Goal: Task Accomplishment & Management: Manage account settings

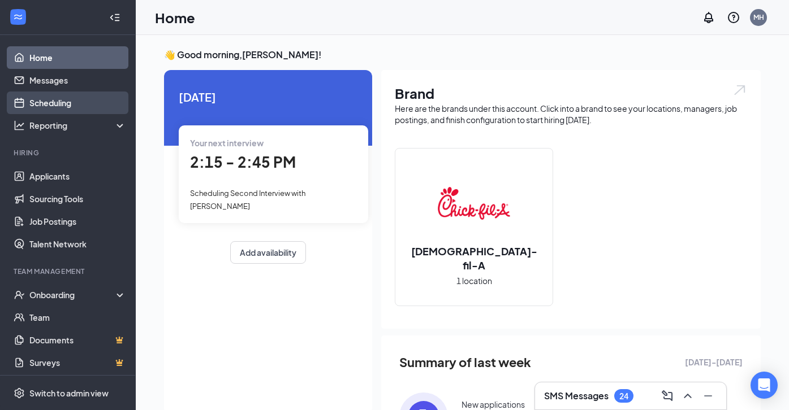
click at [74, 102] on link "Scheduling" at bounding box center [77, 103] width 97 height 23
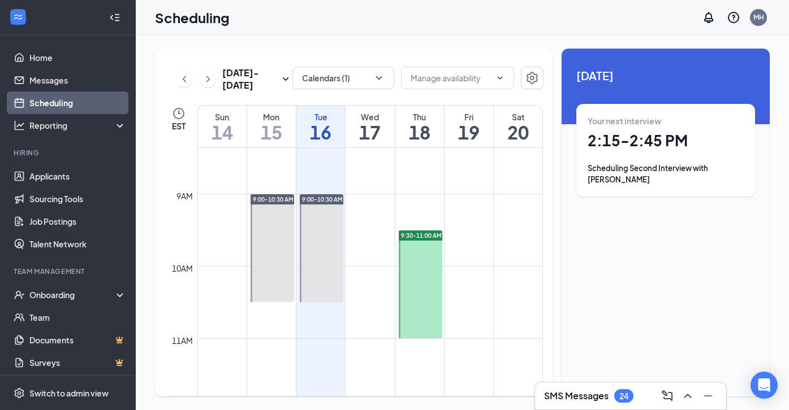
scroll to position [605, 0]
click at [413, 263] on div at bounding box center [421, 285] width 44 height 108
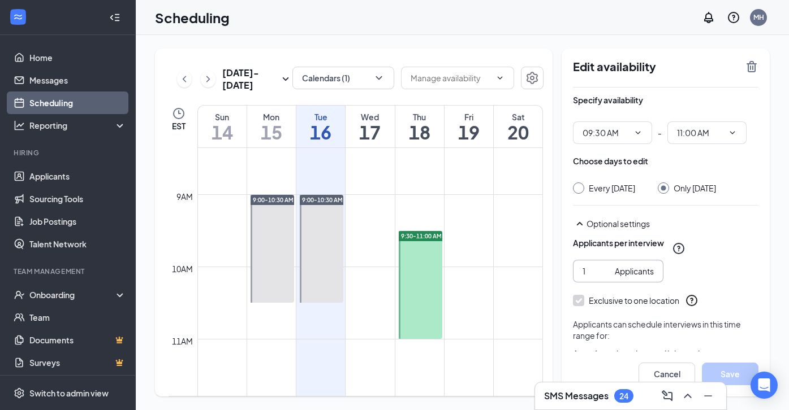
scroll to position [60, 0]
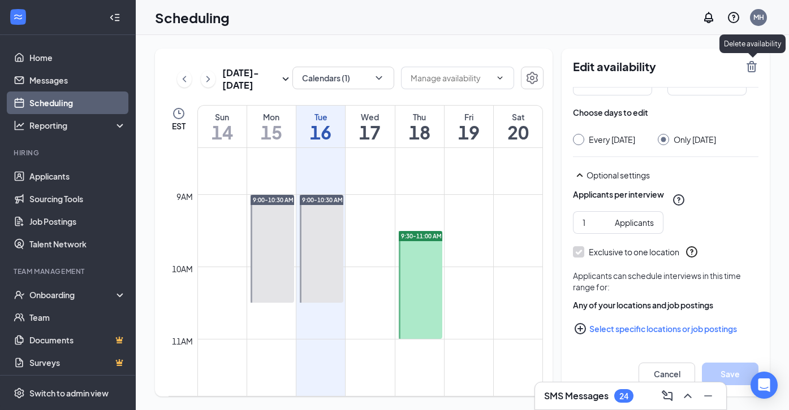
click at [750, 66] on icon "TrashOutline" at bounding box center [751, 66] width 10 height 11
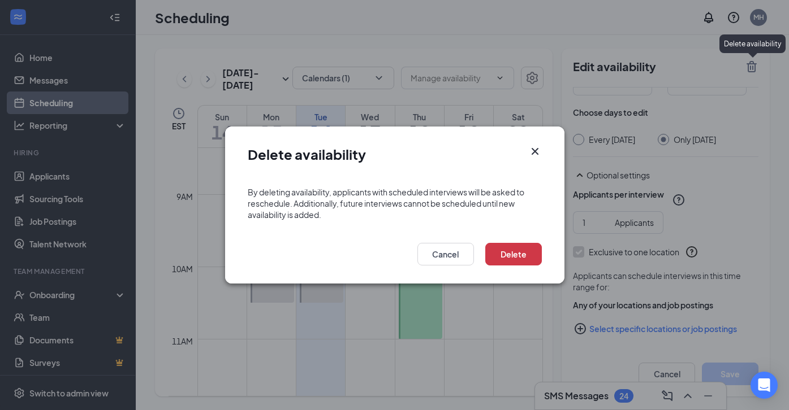
click at [518, 242] on div "Delete Cancel" at bounding box center [394, 258] width 339 height 52
click at [521, 253] on button "Delete" at bounding box center [513, 254] width 57 height 23
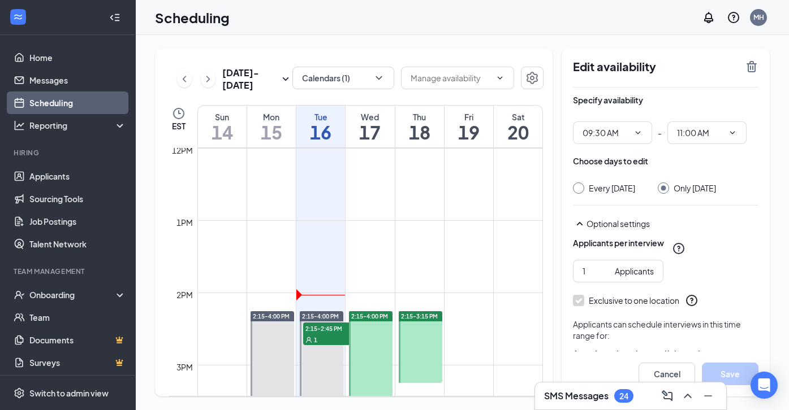
scroll to position [584, 0]
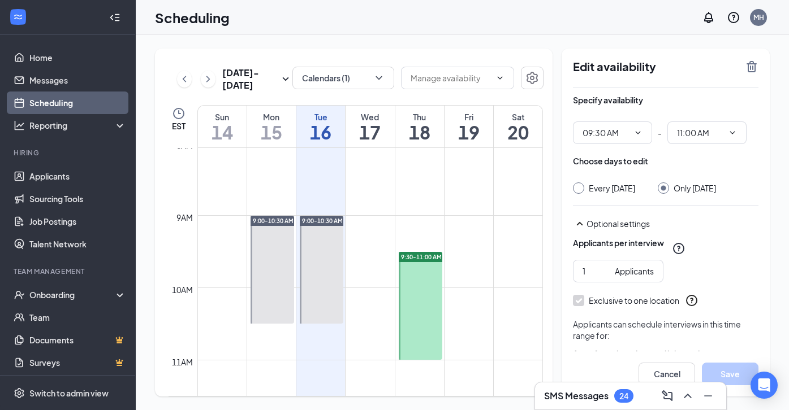
click at [434, 315] on div at bounding box center [421, 306] width 44 height 108
click at [424, 286] on div at bounding box center [421, 306] width 44 height 108
click at [749, 68] on icon "TrashOutline" at bounding box center [752, 67] width 14 height 14
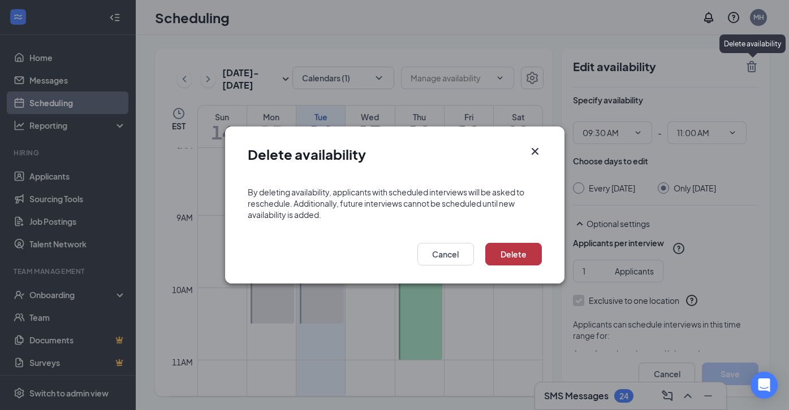
click at [515, 256] on button "Delete" at bounding box center [513, 254] width 57 height 23
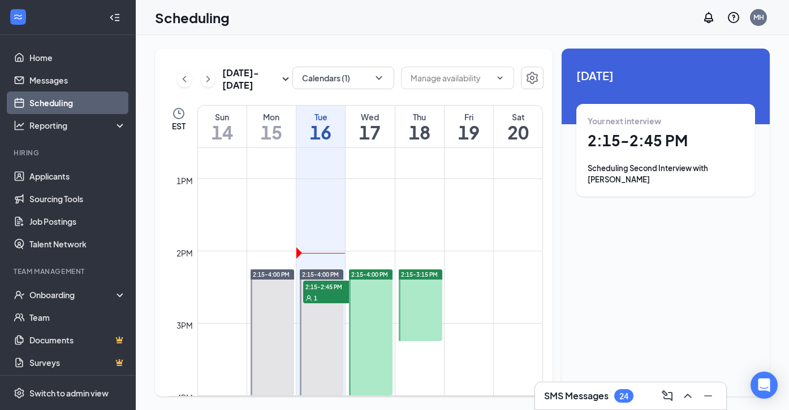
scroll to position [922, 0]
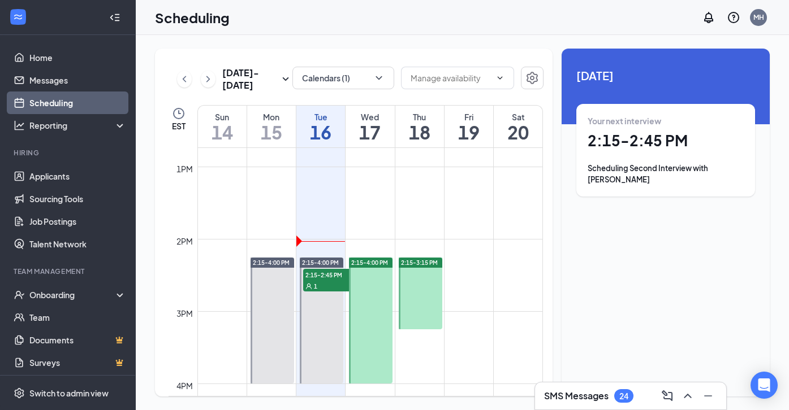
click at [434, 297] on div at bounding box center [421, 294] width 44 height 72
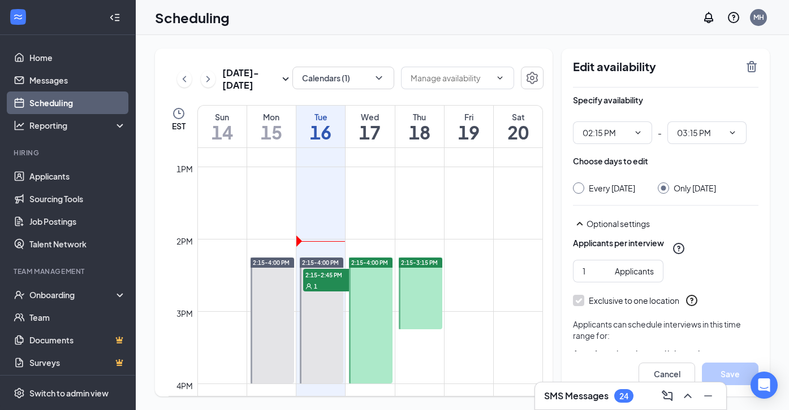
click at [751, 70] on icon "TrashOutline" at bounding box center [752, 67] width 14 height 14
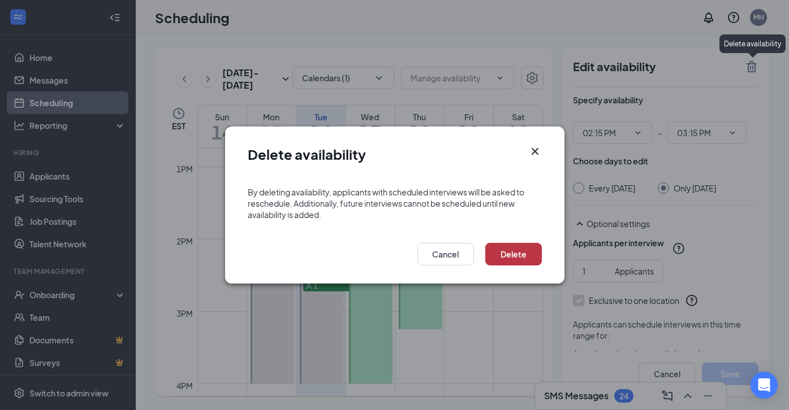
click at [496, 254] on button "Delete" at bounding box center [513, 254] width 57 height 23
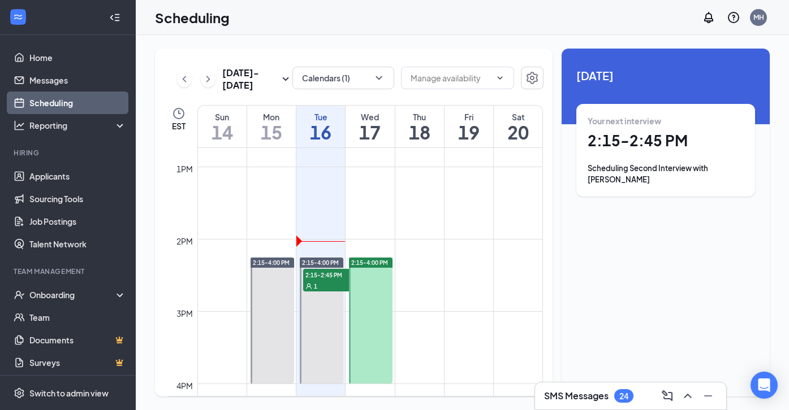
click at [380, 302] on div at bounding box center [371, 321] width 44 height 126
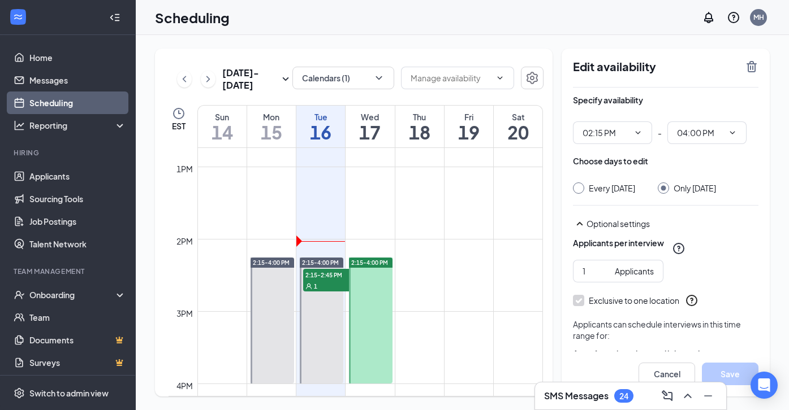
click at [374, 305] on div at bounding box center [371, 321] width 44 height 126
click at [749, 67] on icon "TrashOutline" at bounding box center [752, 67] width 14 height 14
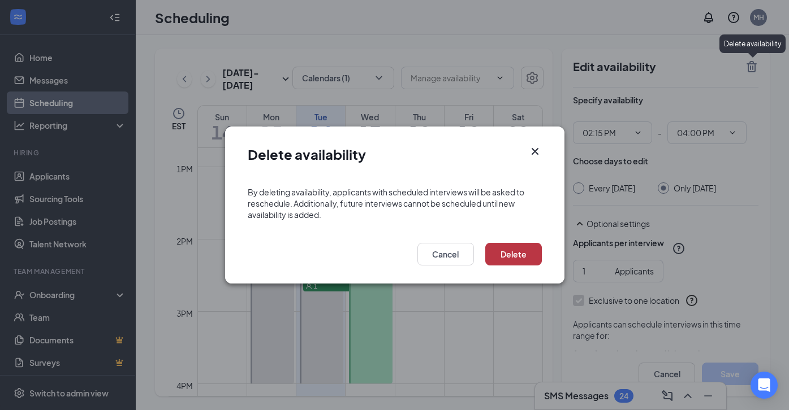
click at [520, 257] on button "Delete" at bounding box center [513, 254] width 57 height 23
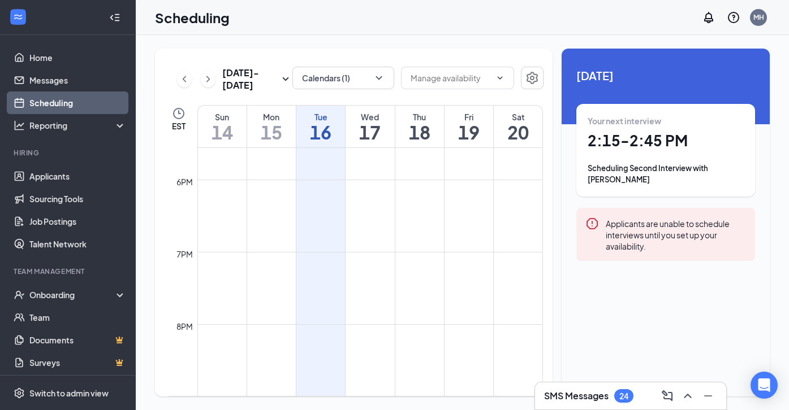
scroll to position [1273, 0]
